Goal: Task Accomplishment & Management: Manage account settings

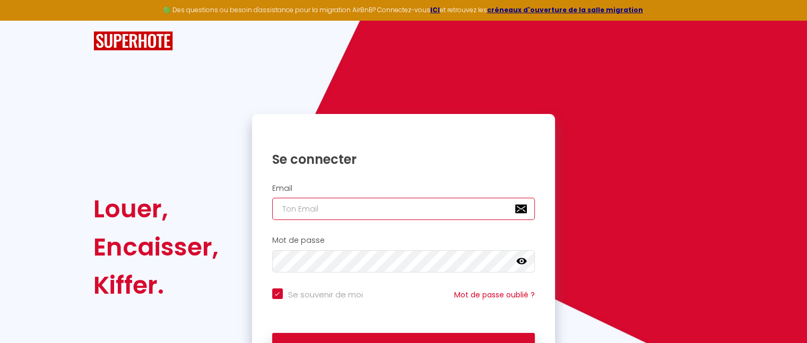
type input "[EMAIL_ADDRESS][DOMAIN_NAME]"
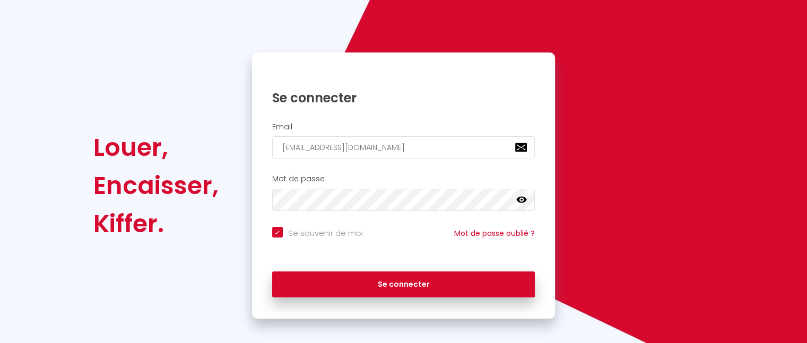
scroll to position [66, 0]
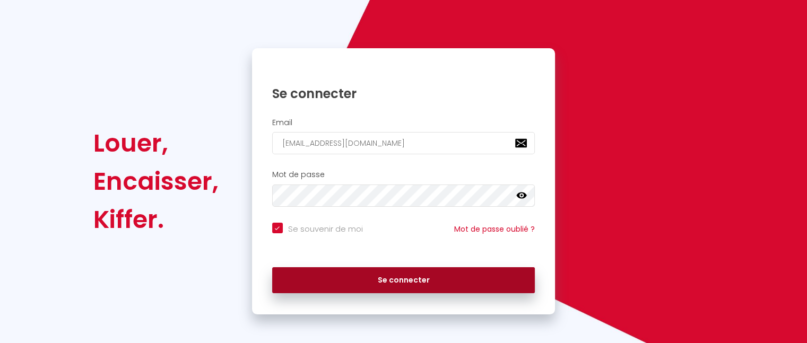
click at [426, 275] on button "Se connecter" at bounding box center [403, 280] width 263 height 27
checkbox input "true"
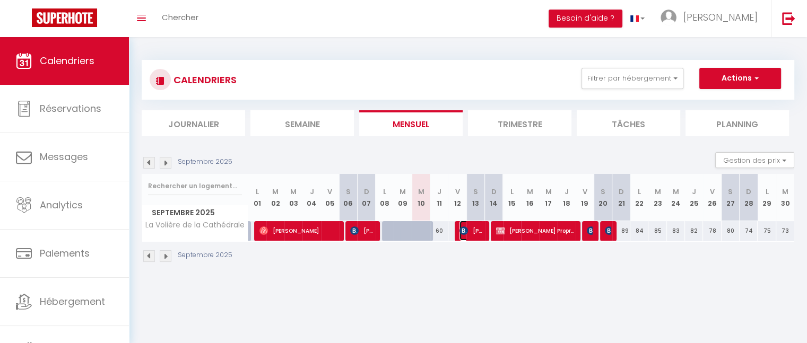
click at [462, 233] on img at bounding box center [463, 231] width 8 height 8
select select "OK"
select select "KO"
select select "0"
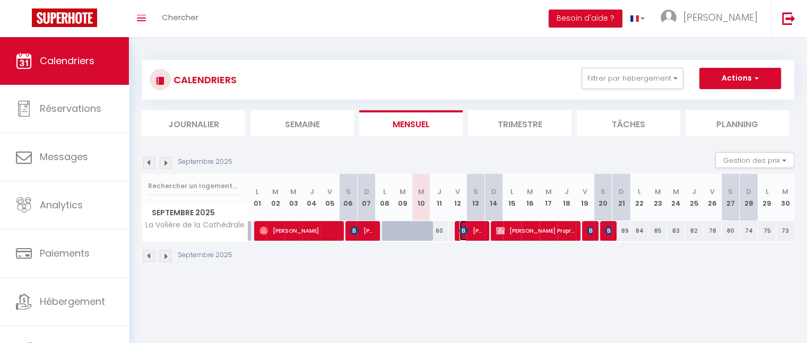
select select "1"
select select
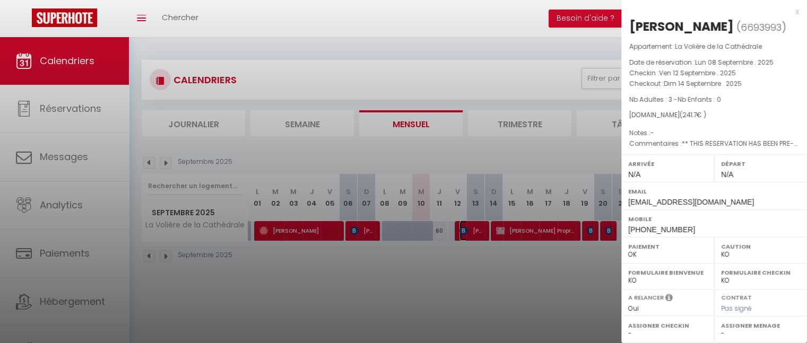
select select "37763"
click at [288, 230] on div at bounding box center [403, 171] width 807 height 343
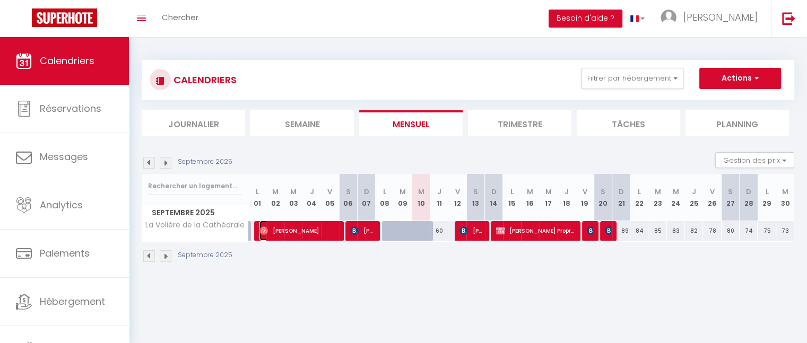
click at [288, 230] on span "[PERSON_NAME]" at bounding box center [298, 231] width 78 height 20
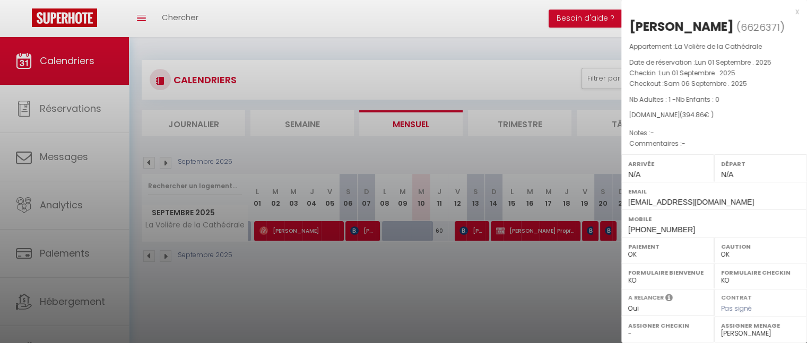
click at [476, 233] on div at bounding box center [403, 171] width 807 height 343
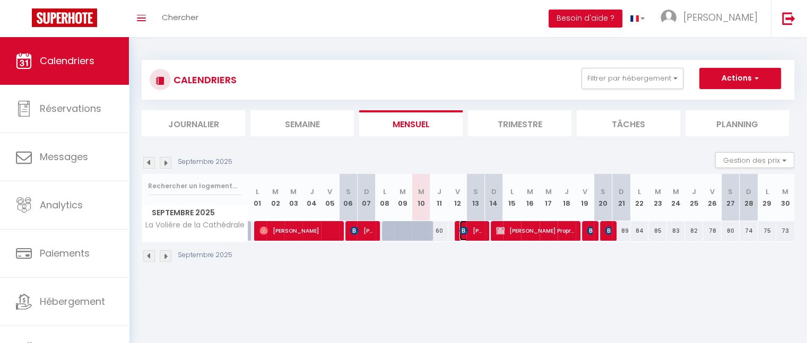
click at [461, 239] on span "[PERSON_NAME]" at bounding box center [471, 231] width 24 height 20
select select "KO"
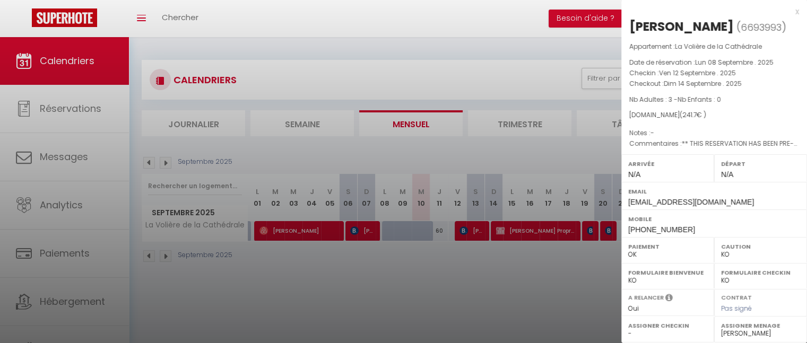
click at [413, 308] on div at bounding box center [403, 171] width 807 height 343
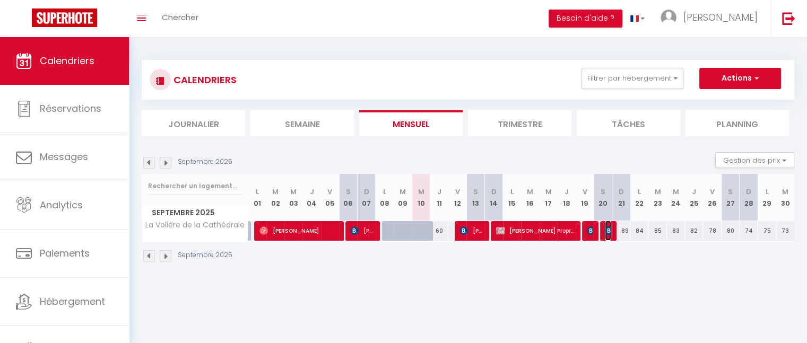
click at [605, 233] on img at bounding box center [609, 231] width 8 height 8
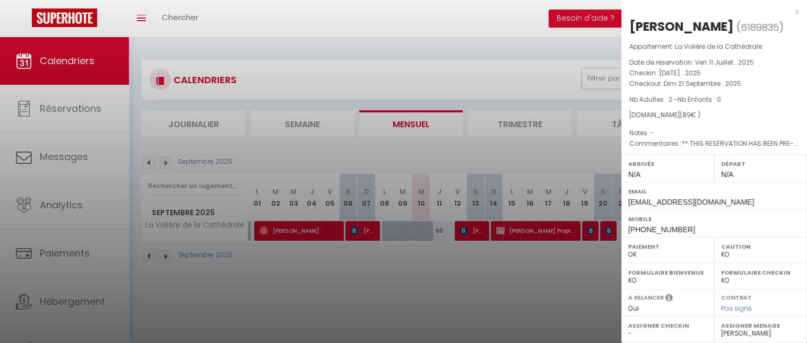
click at [65, 205] on div at bounding box center [403, 171] width 807 height 343
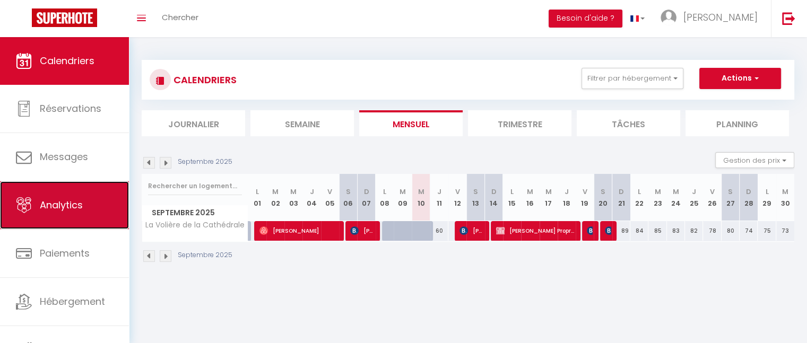
click at [82, 207] on span "Analytics" at bounding box center [61, 204] width 43 height 13
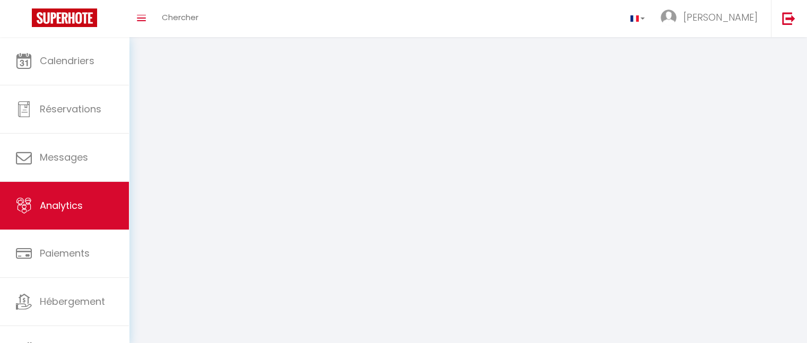
select select "2025"
select select "9"
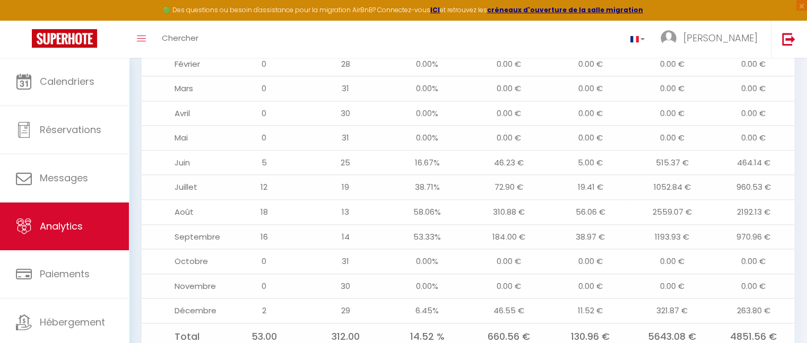
scroll to position [1283, 0]
